Goal: Task Accomplishment & Management: Complete application form

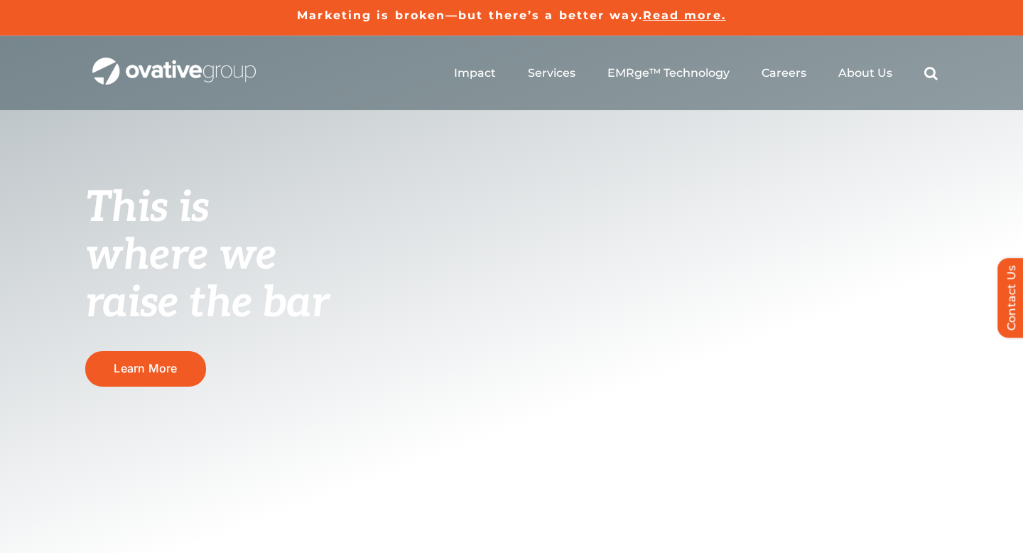
click at [776, 81] on ul "Impact Expert Insights Case Studies Awards & Press Services Media Measurement C…" at bounding box center [696, 72] width 484 height 45
click at [784, 74] on span "Careers" at bounding box center [783, 72] width 45 height 14
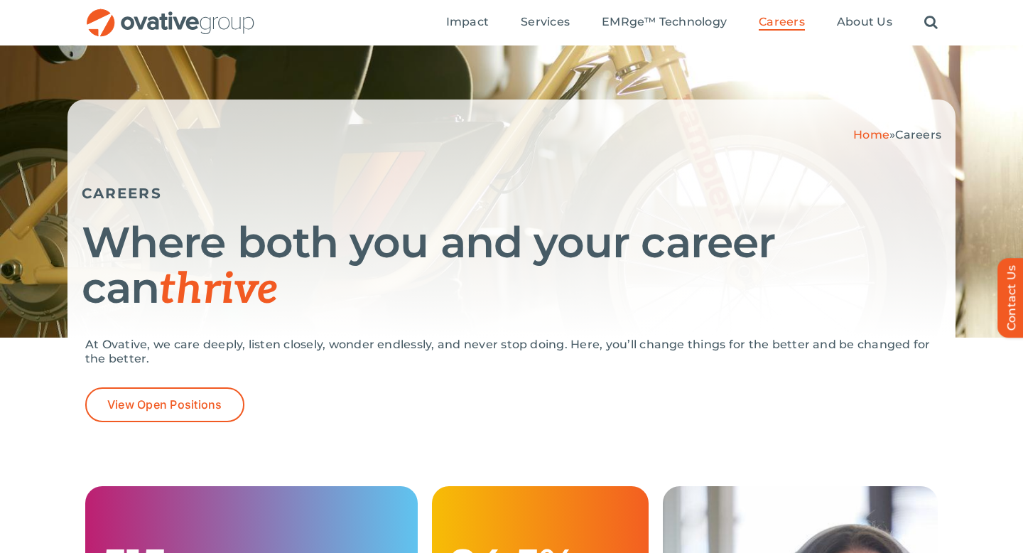
scroll to position [40, 0]
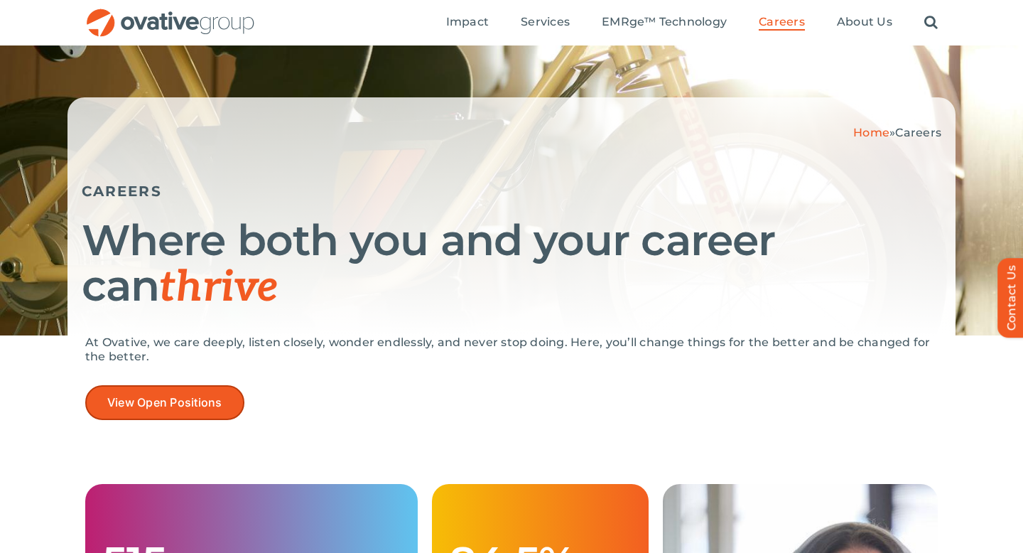
click at [198, 399] on span "View Open Positions" at bounding box center [164, 402] width 115 height 13
